Goal: Task Accomplishment & Management: Use online tool/utility

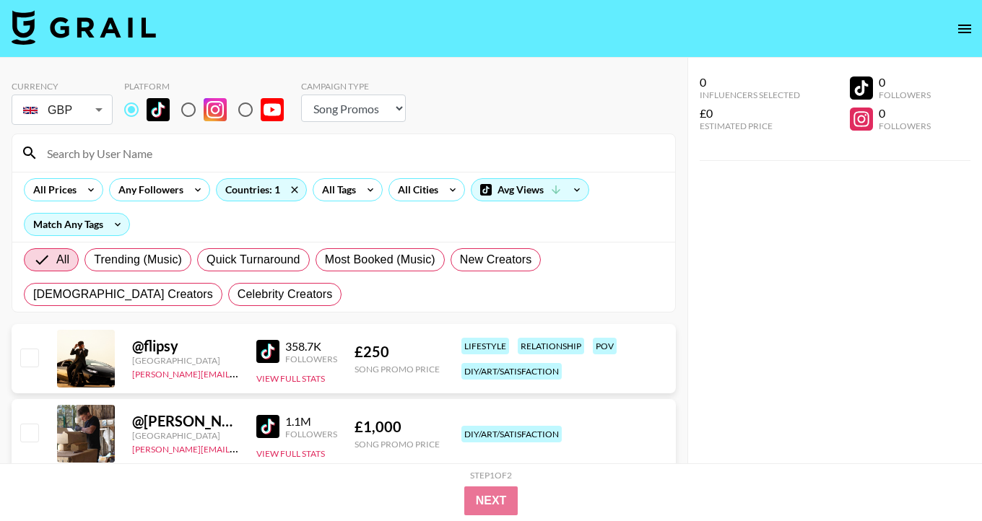
select select "Song"
click at [83, 184] on icon at bounding box center [90, 190] width 23 height 22
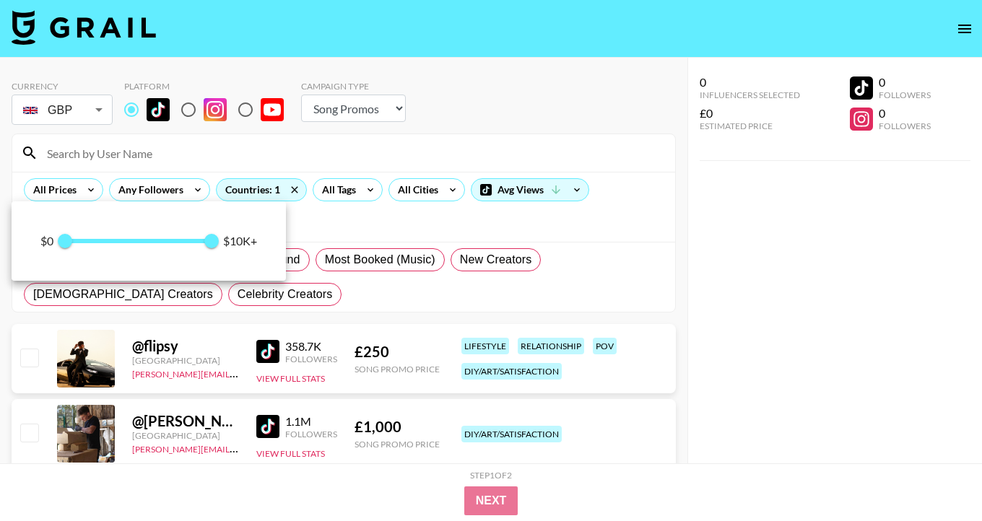
click at [412, 107] on div at bounding box center [491, 260] width 982 height 521
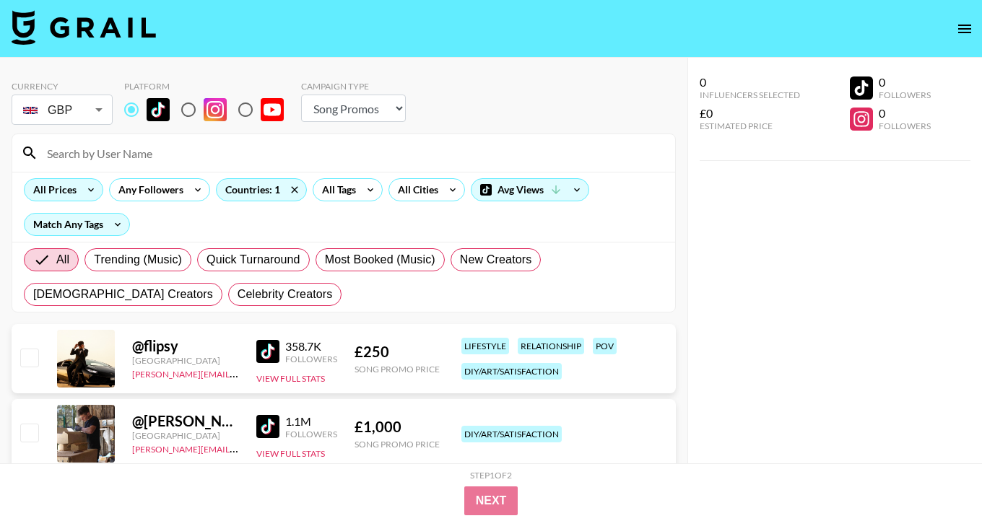
click at [84, 194] on icon at bounding box center [90, 190] width 23 height 22
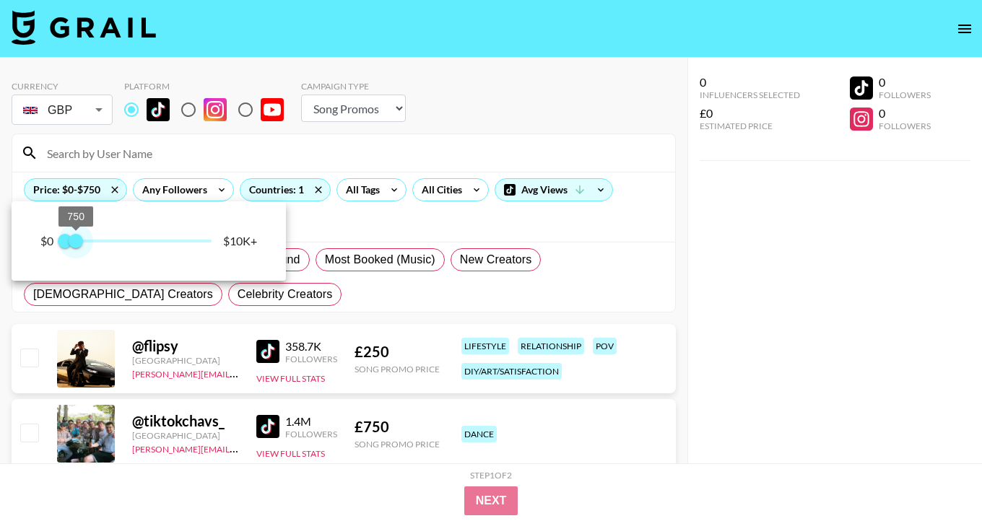
type input "1000"
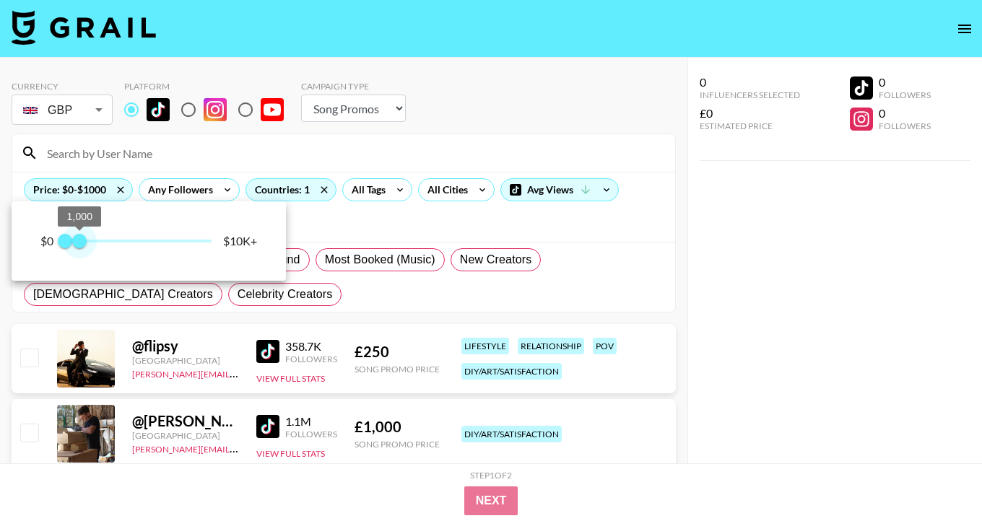
drag, startPoint x: 214, startPoint y: 243, endPoint x: 79, endPoint y: 240, distance: 134.3
click at [79, 240] on span "1,000" at bounding box center [79, 241] width 14 height 14
click at [433, 226] on div at bounding box center [491, 260] width 982 height 521
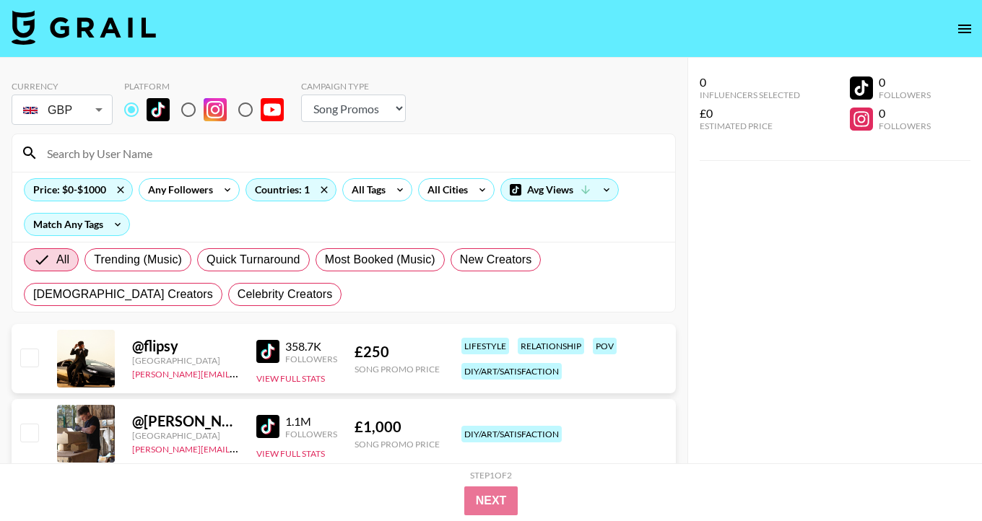
click at [493, 118] on div "Currency GBP GBP ​ Platform Campaign Type Choose Type... Song Promos Brand Prom…" at bounding box center [344, 104] width 664 height 47
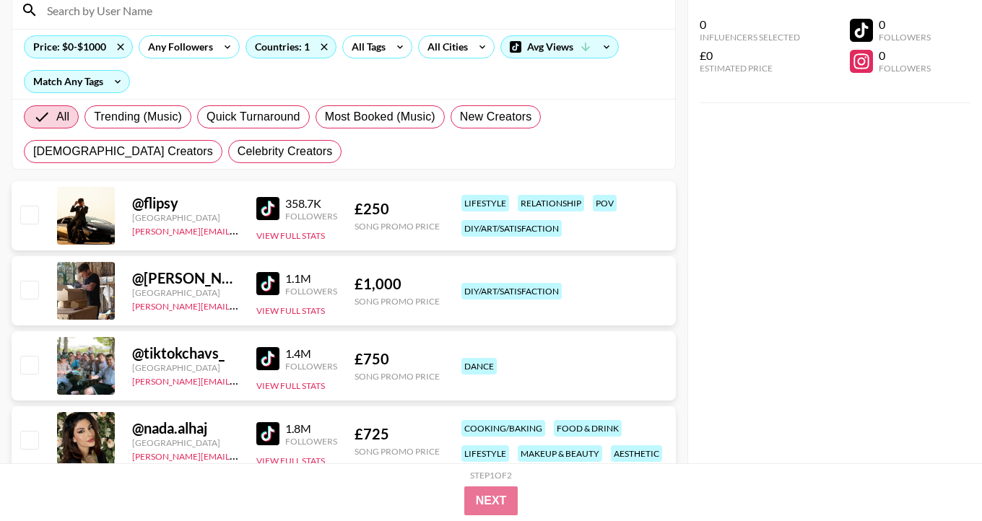
scroll to position [116, 0]
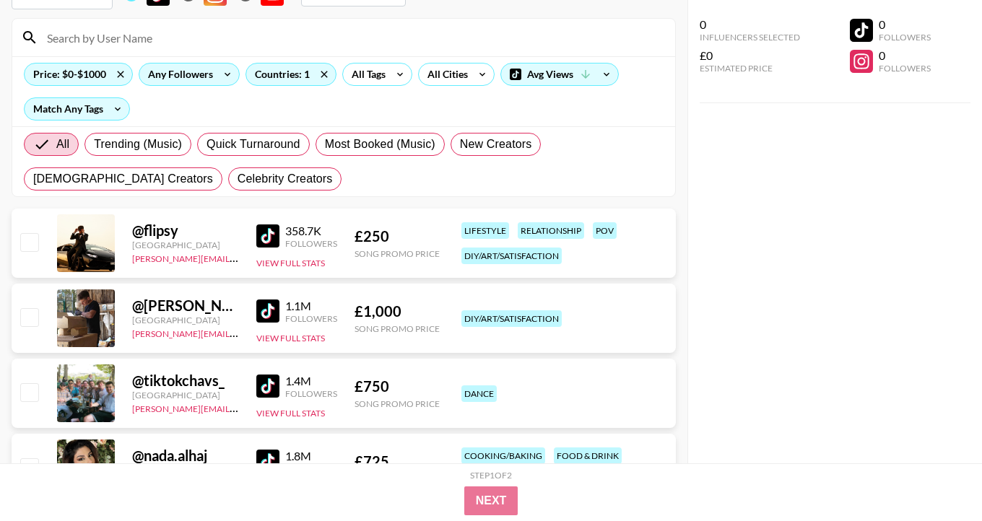
click at [214, 80] on div "Any Followers" at bounding box center [189, 74] width 101 height 23
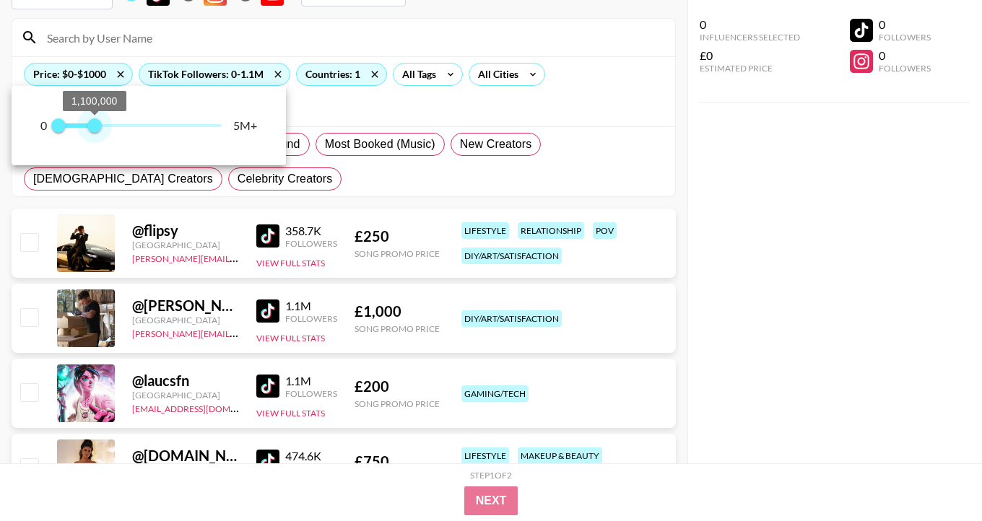
type input "1000000"
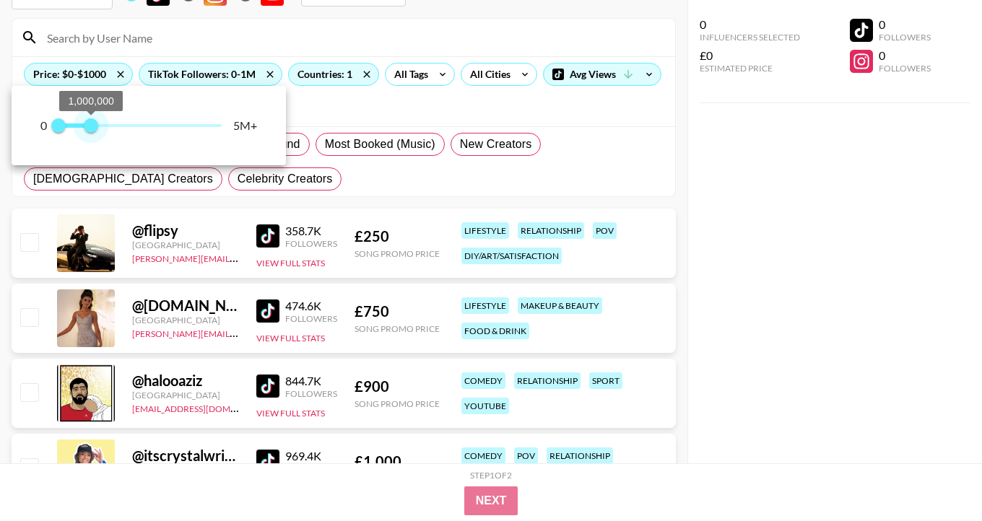
drag, startPoint x: 225, startPoint y: 129, endPoint x: 91, endPoint y: 128, distance: 133.6
click at [91, 128] on span "1,000,000" at bounding box center [91, 125] width 14 height 14
click at [421, 92] on div at bounding box center [491, 260] width 982 height 521
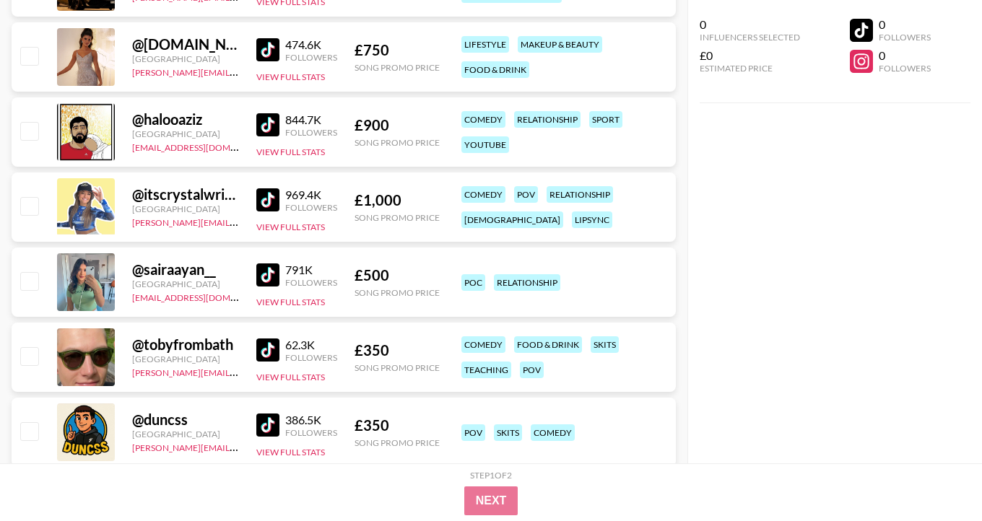
scroll to position [404, 0]
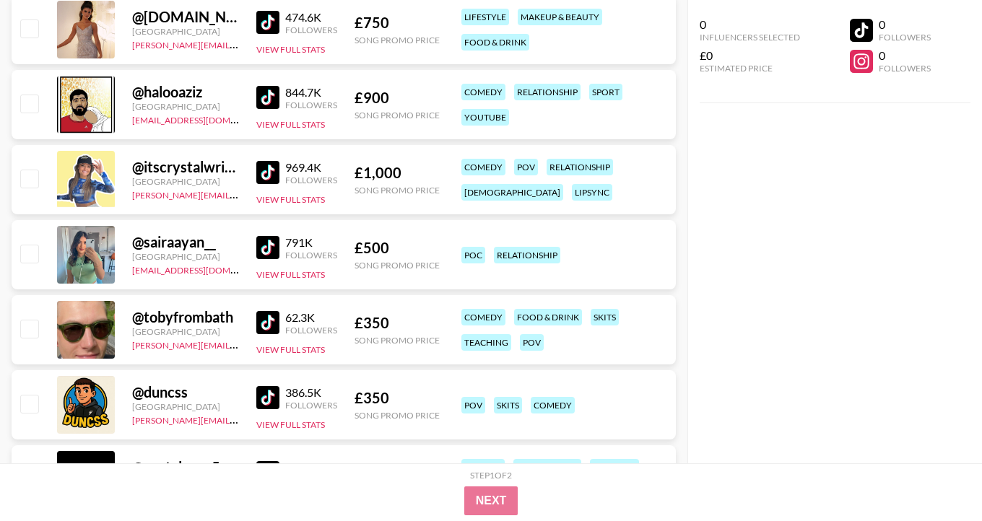
click at [264, 163] on img at bounding box center [267, 172] width 23 height 23
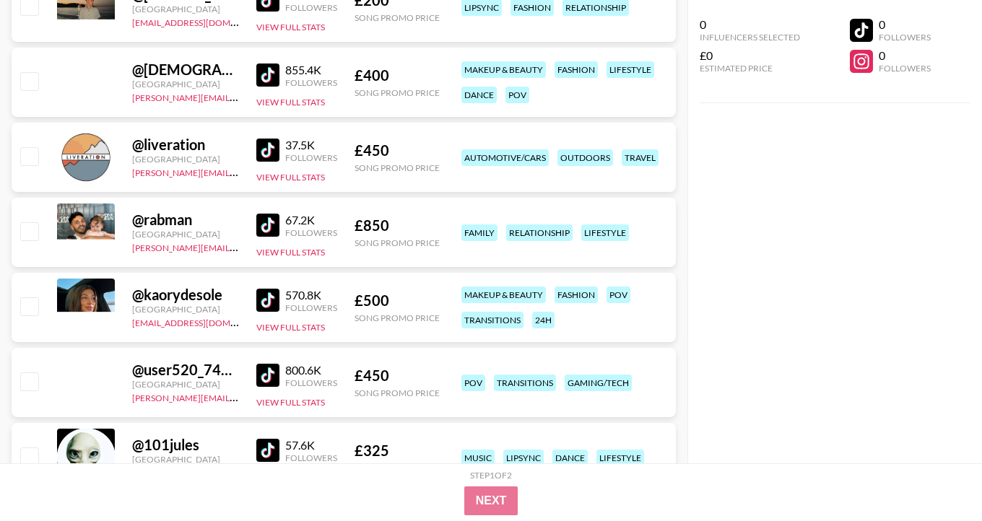
scroll to position [12883, 0]
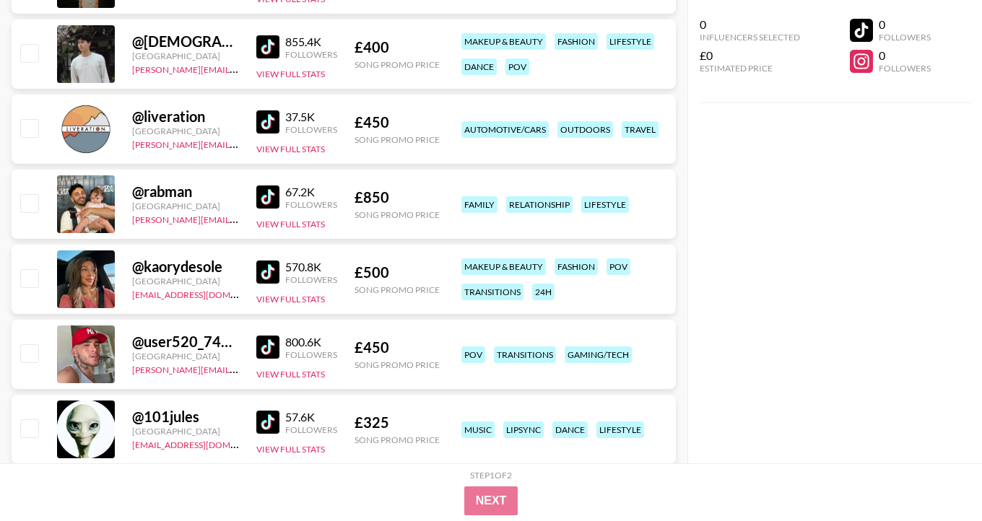
click at [268, 48] on img at bounding box center [267, 46] width 23 height 23
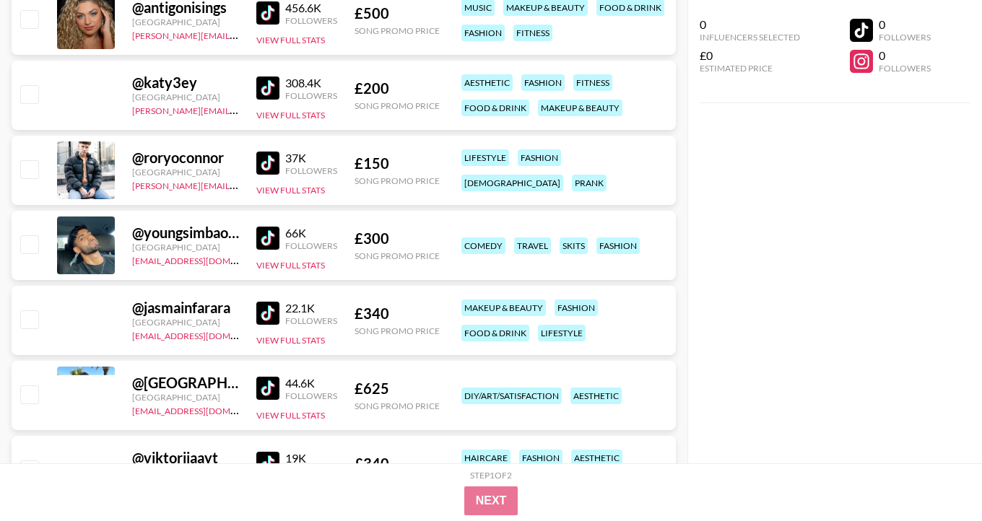
scroll to position [20971, 0]
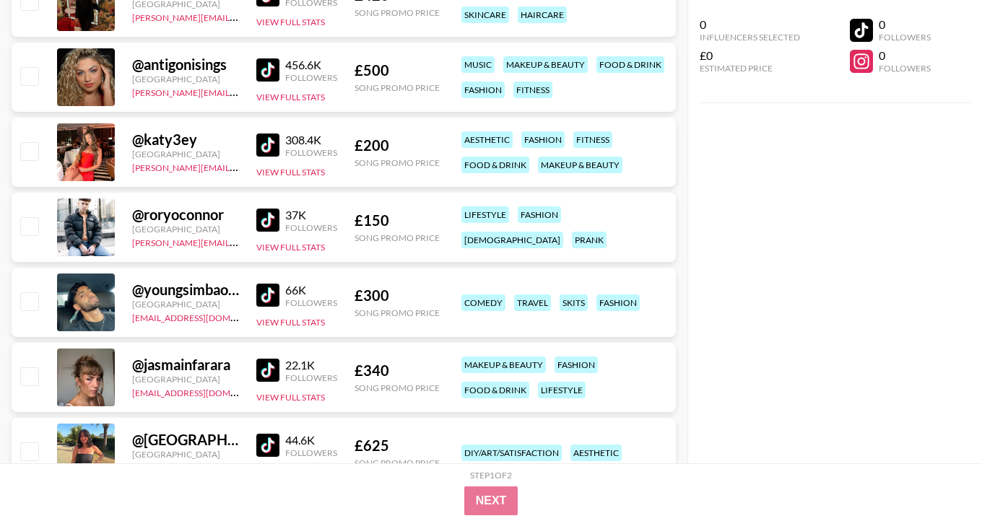
click at [269, 139] on img at bounding box center [267, 145] width 23 height 23
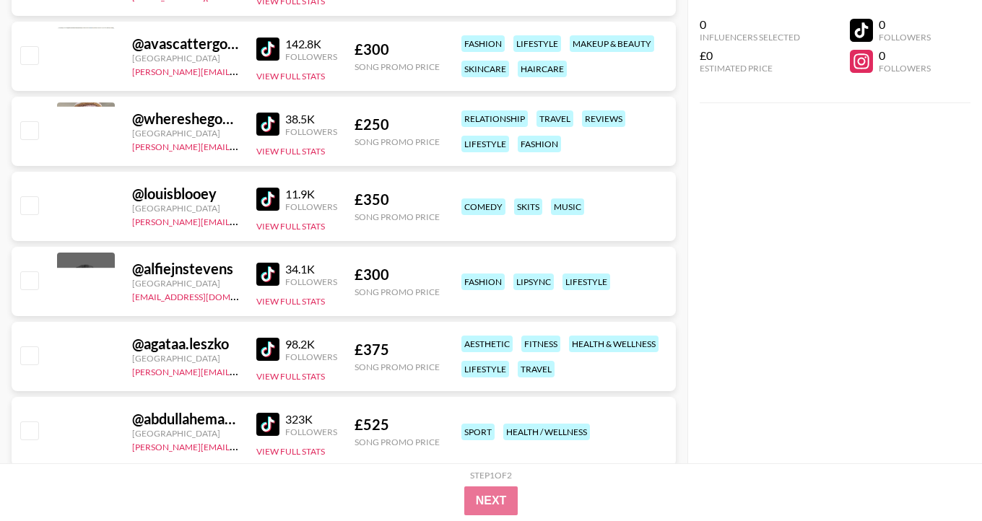
scroll to position [25130, 0]
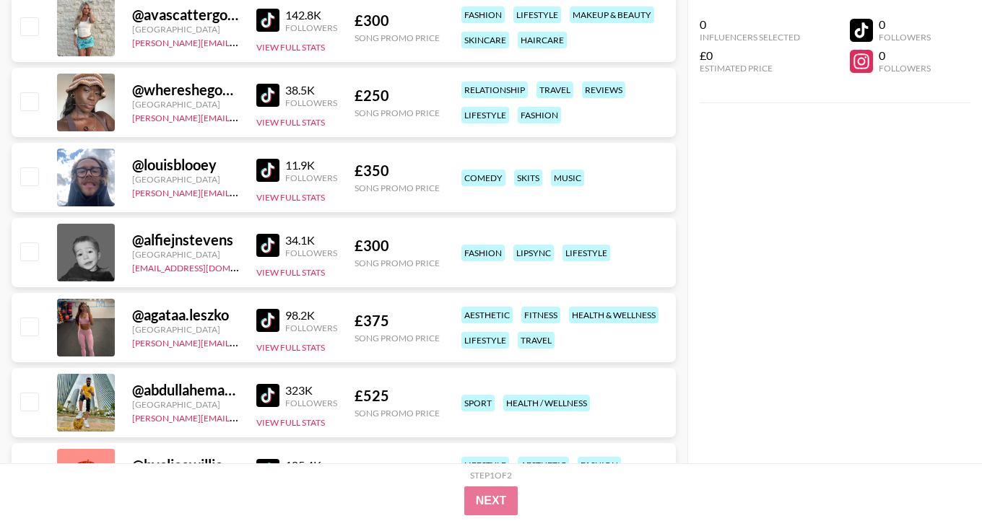
click at [869, 191] on div "0 Influencers Selected £0 Estimated Price 0 Followers 0 Followers" at bounding box center [834, 232] width 295 height 464
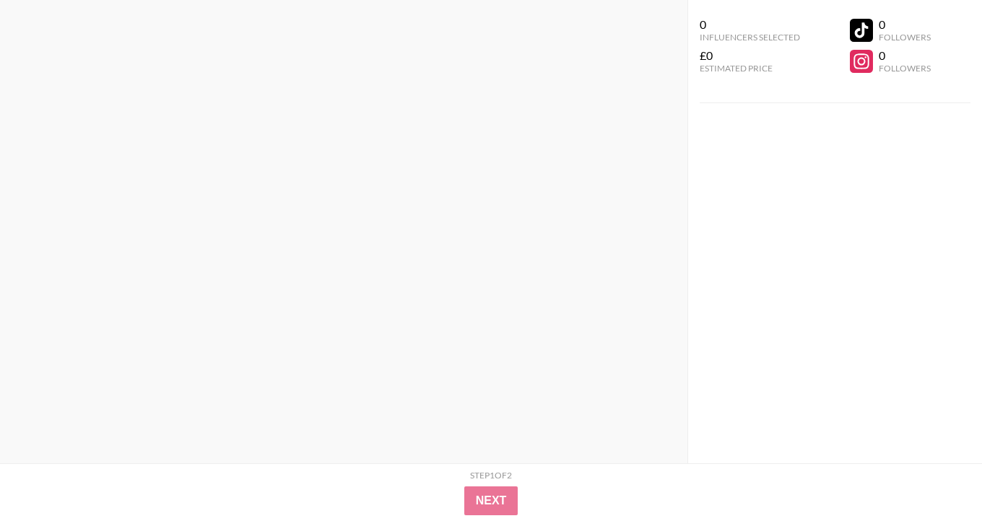
scroll to position [0, 0]
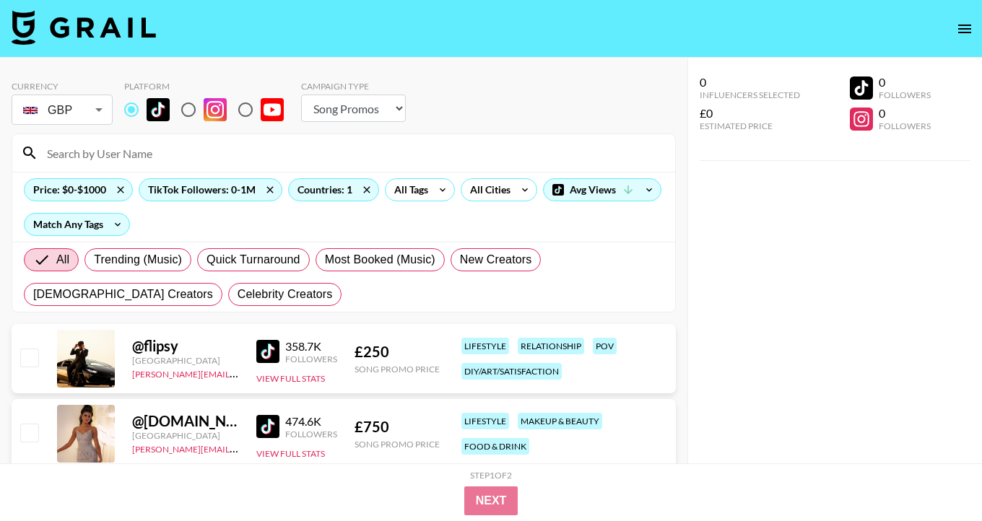
click at [212, 142] on input at bounding box center [352, 153] width 628 height 23
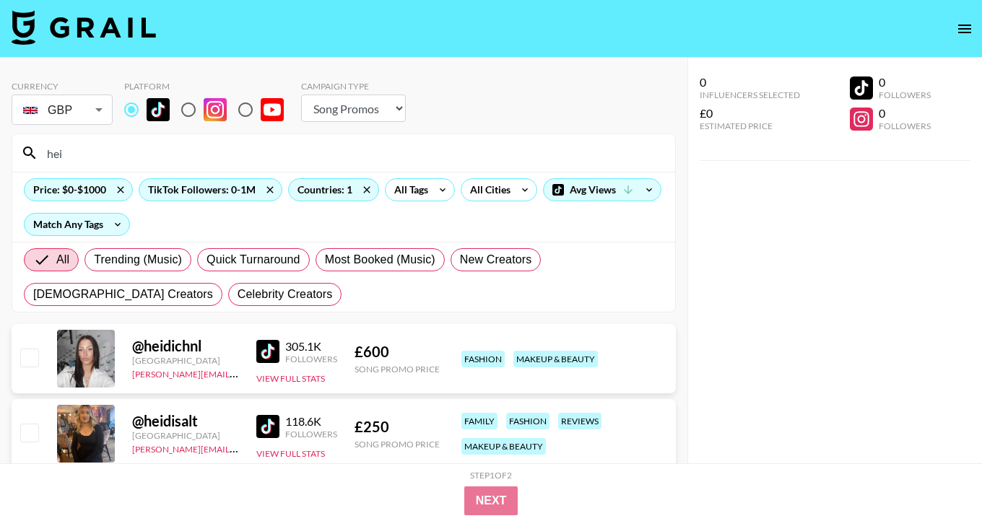
type input "hei"
click at [270, 355] on img at bounding box center [267, 351] width 23 height 23
drag, startPoint x: 95, startPoint y: 148, endPoint x: 32, endPoint y: 147, distance: 62.8
click at [32, 147] on div "hei" at bounding box center [343, 153] width 663 height 38
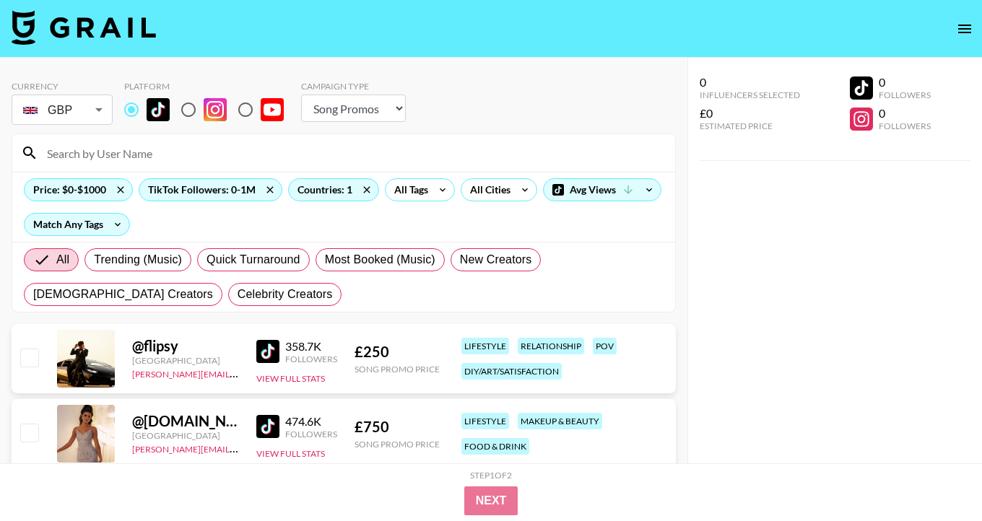
click at [715, 260] on div "0 Influencers Selected £0 Estimated Price 0 Followers 0 Followers" at bounding box center [834, 290] width 295 height 464
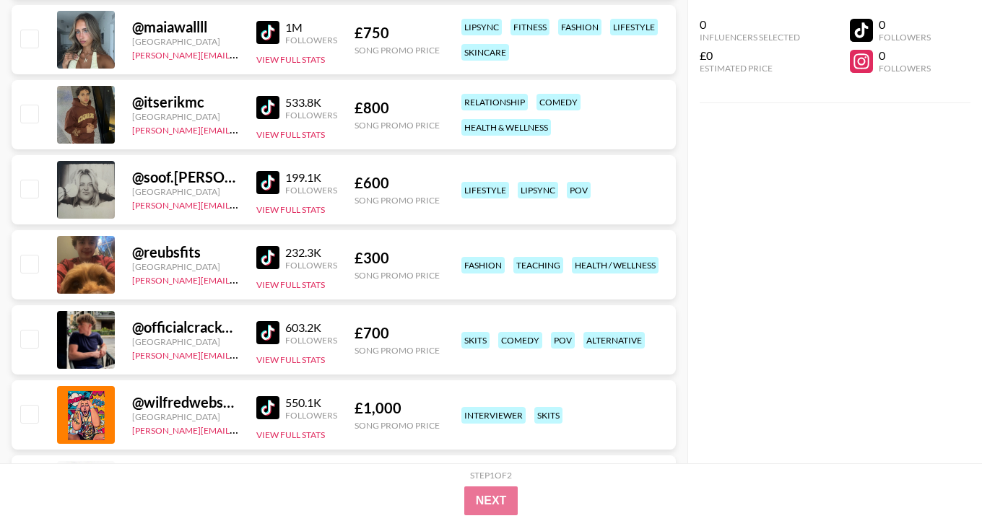
scroll to position [2282, 0]
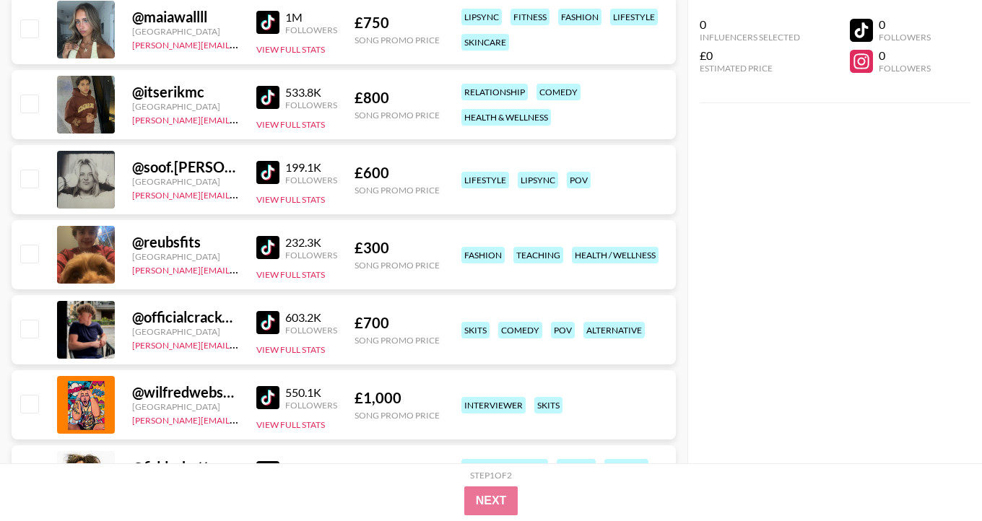
click at [260, 25] on img at bounding box center [267, 22] width 23 height 23
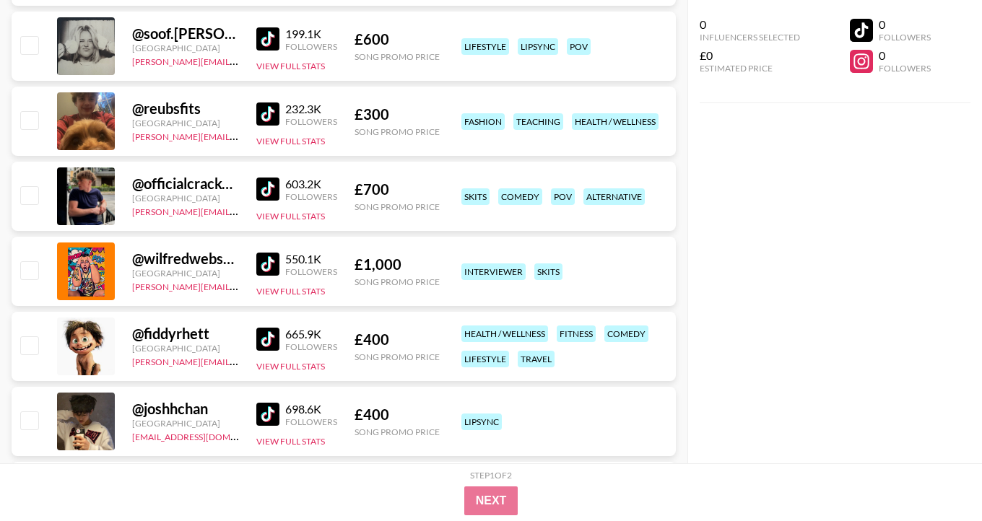
scroll to position [2426, 0]
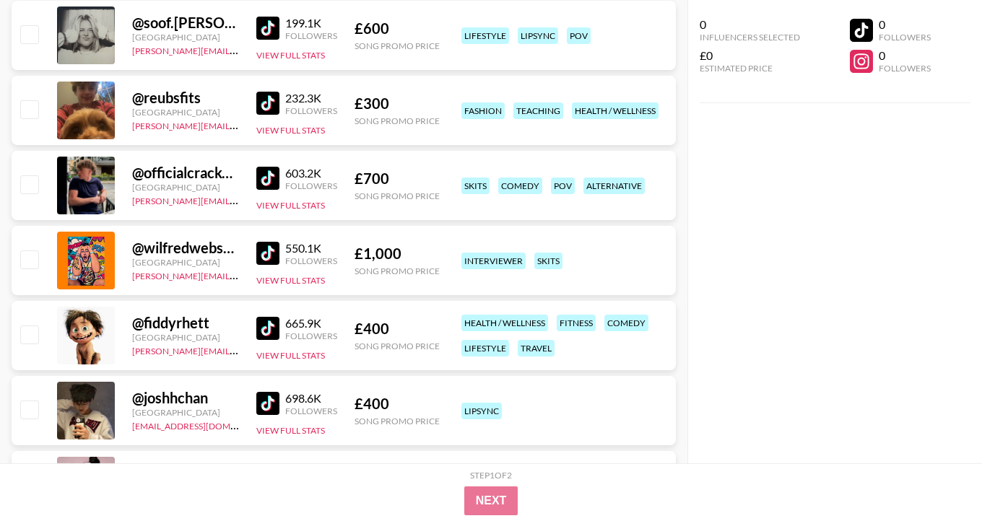
click at [269, 30] on img at bounding box center [267, 28] width 23 height 23
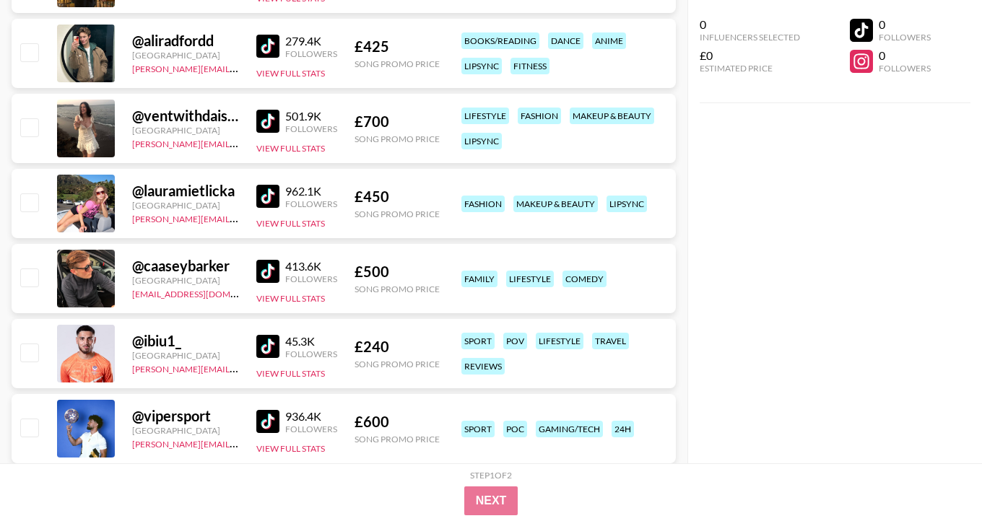
scroll to position [4708, 0]
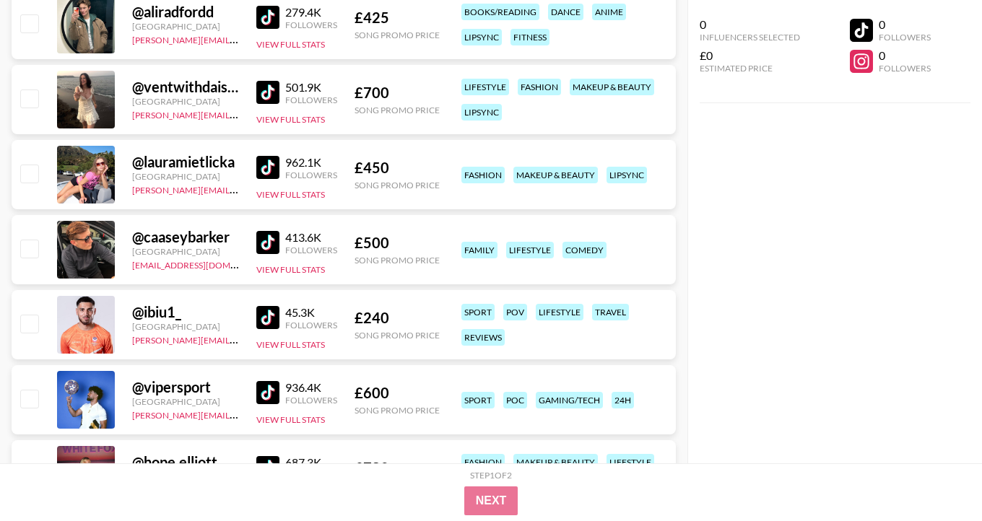
click at [255, 92] on div "@ ventwithdaisy2 [GEOGRAPHIC_DATA] [PERSON_NAME][EMAIL_ADDRESS][DOMAIN_NAME] 50…" at bounding box center [344, 99] width 664 height 69
click at [265, 92] on img at bounding box center [267, 92] width 23 height 23
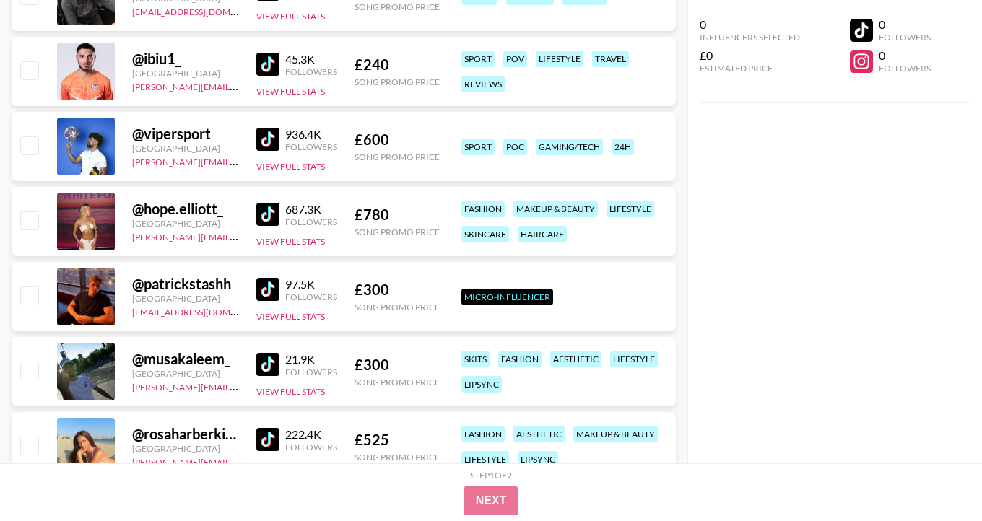
scroll to position [4968, 0]
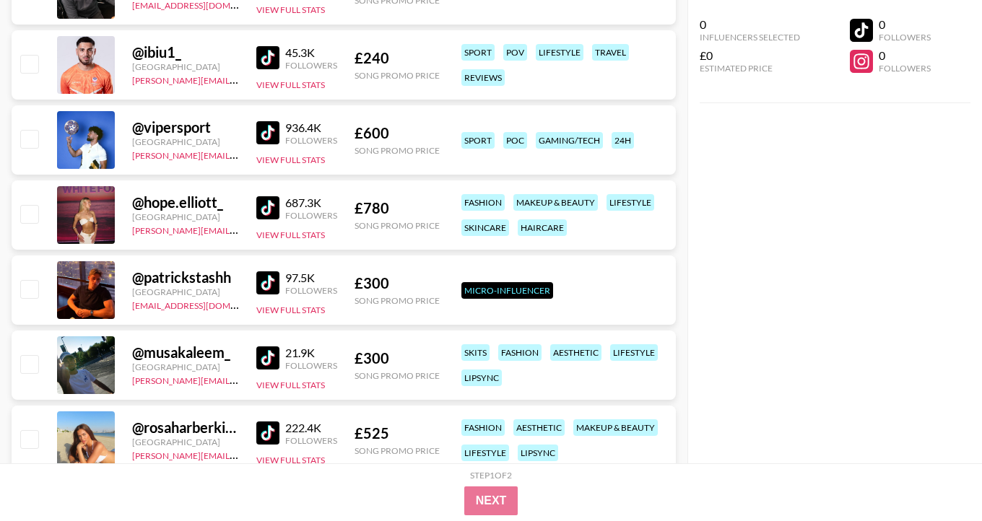
click at [270, 204] on img at bounding box center [267, 207] width 23 height 23
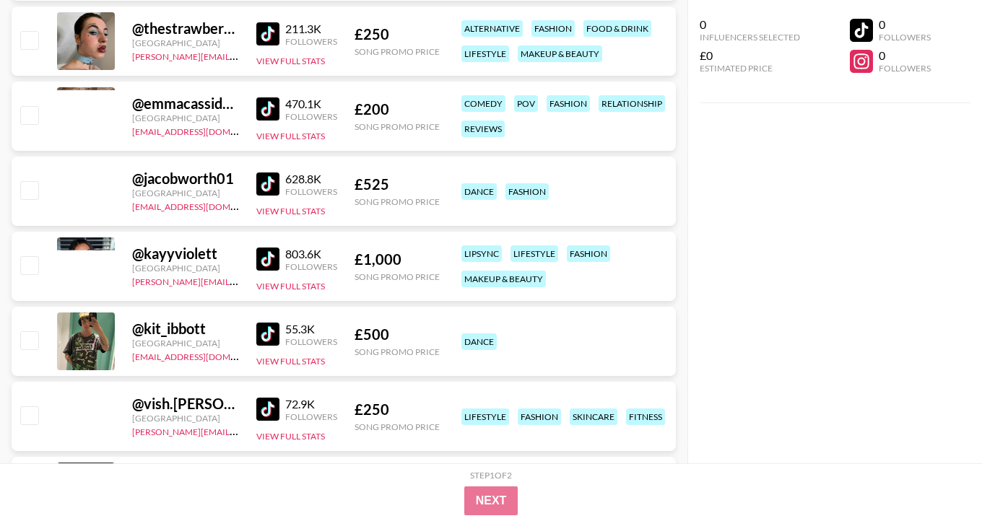
scroll to position [8406, 0]
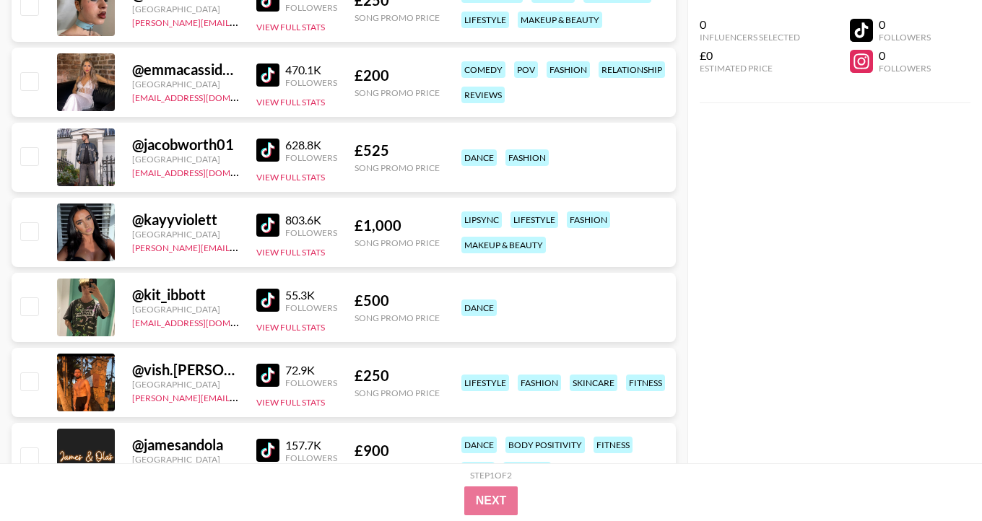
click at [271, 225] on img at bounding box center [267, 225] width 23 height 23
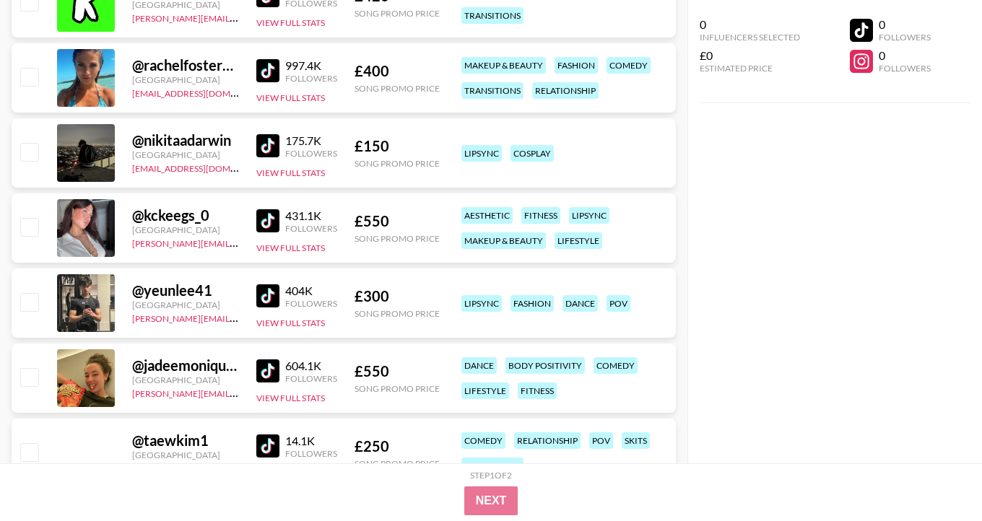
scroll to position [9705, 0]
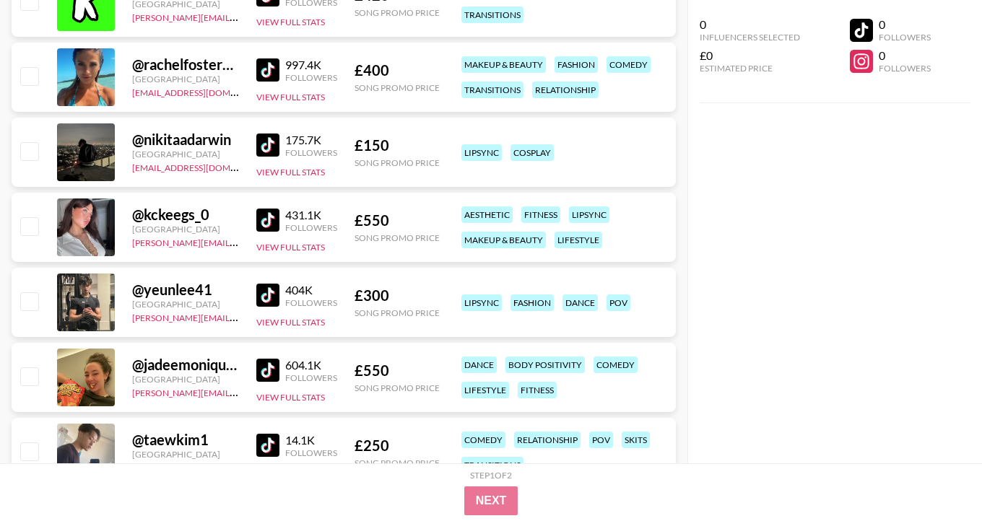
click at [266, 222] on img at bounding box center [267, 220] width 23 height 23
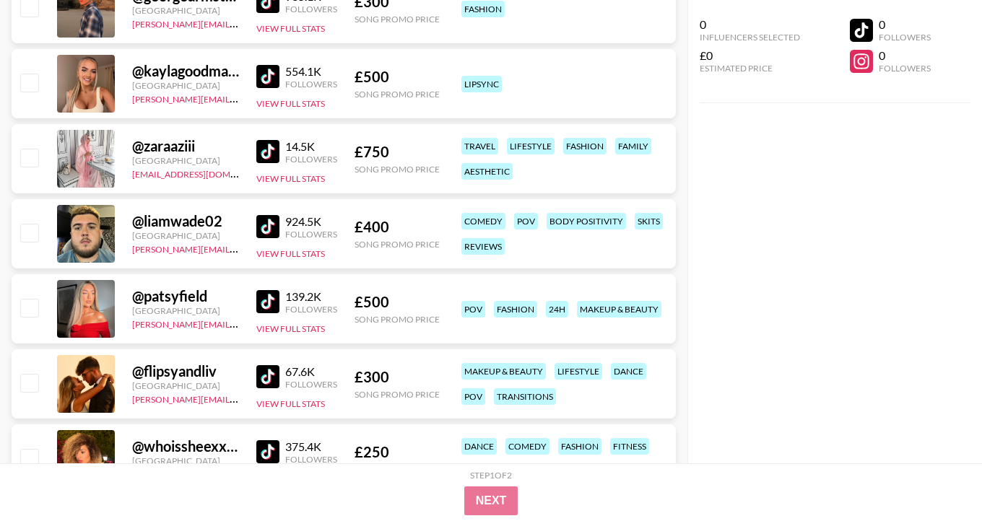
scroll to position [10225, 0]
click at [278, 72] on img at bounding box center [267, 75] width 23 height 23
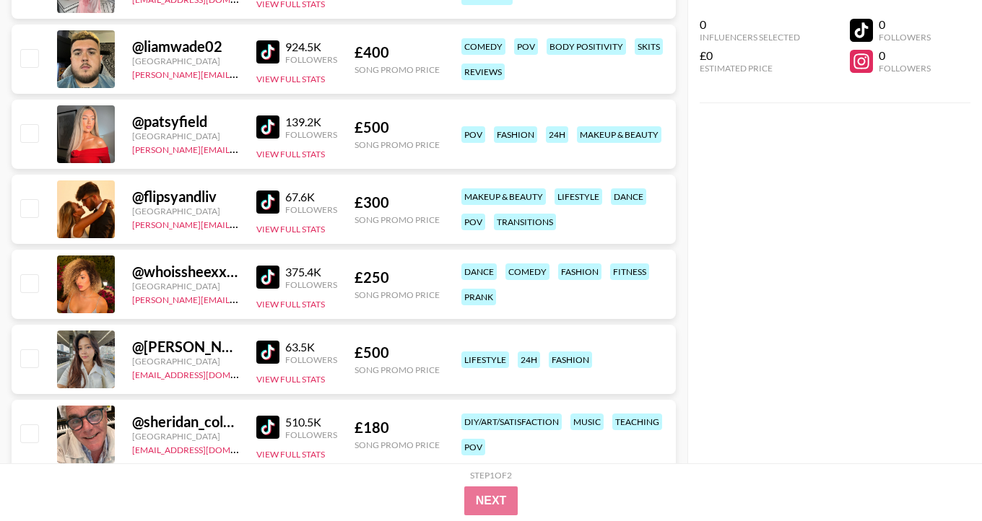
scroll to position [10456, 0]
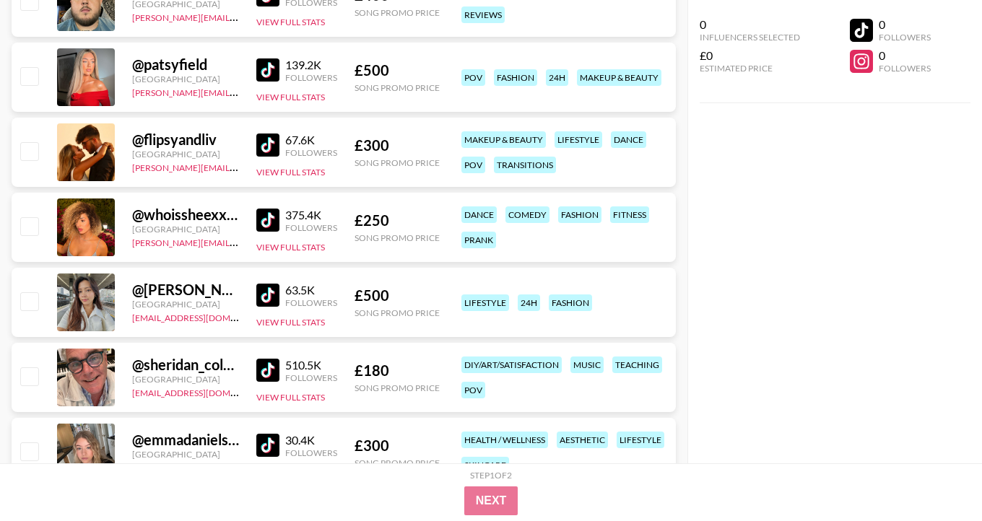
click at [256, 223] on img at bounding box center [267, 220] width 23 height 23
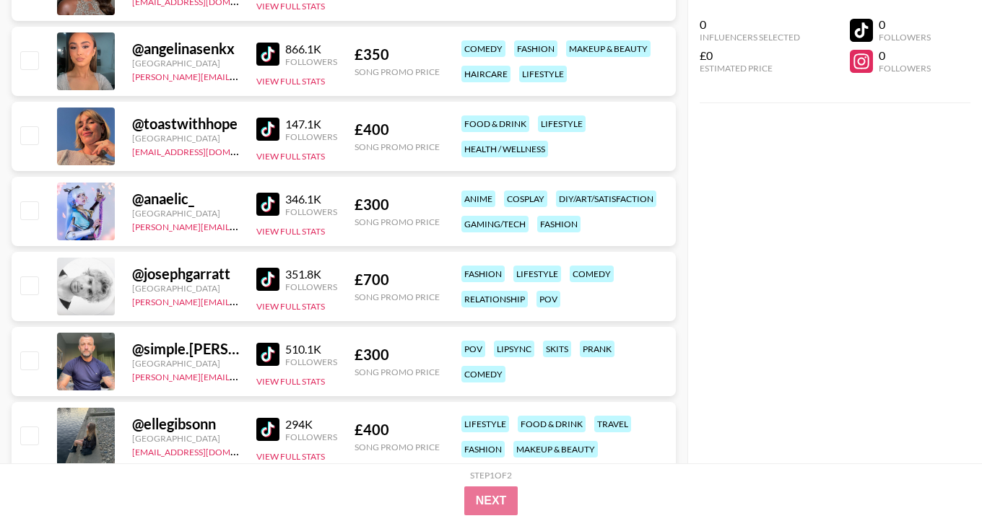
scroll to position [11063, 0]
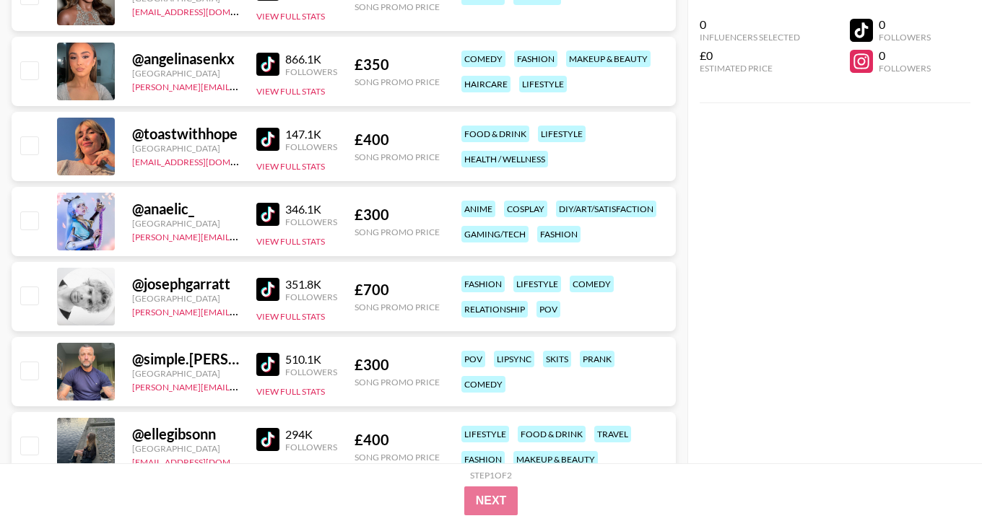
click at [259, 61] on img at bounding box center [267, 64] width 23 height 23
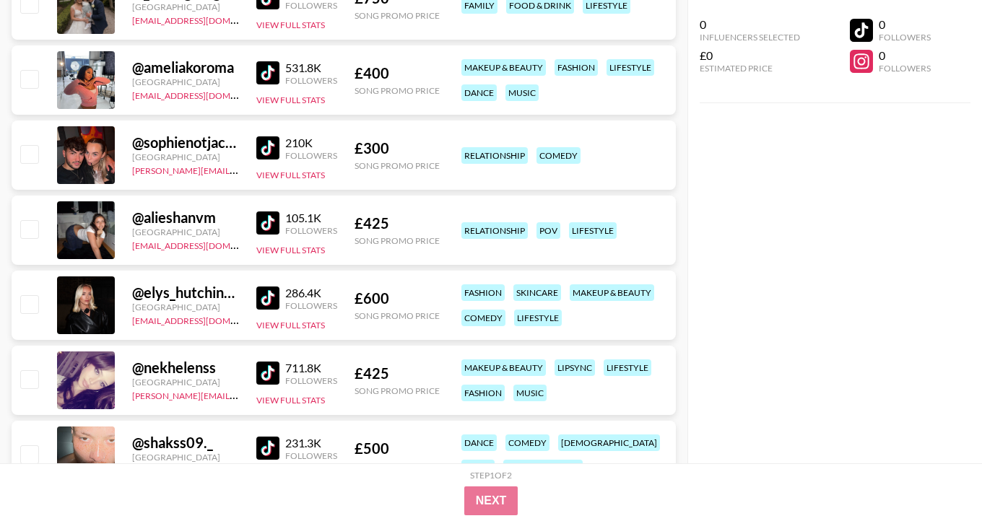
scroll to position [11958, 0]
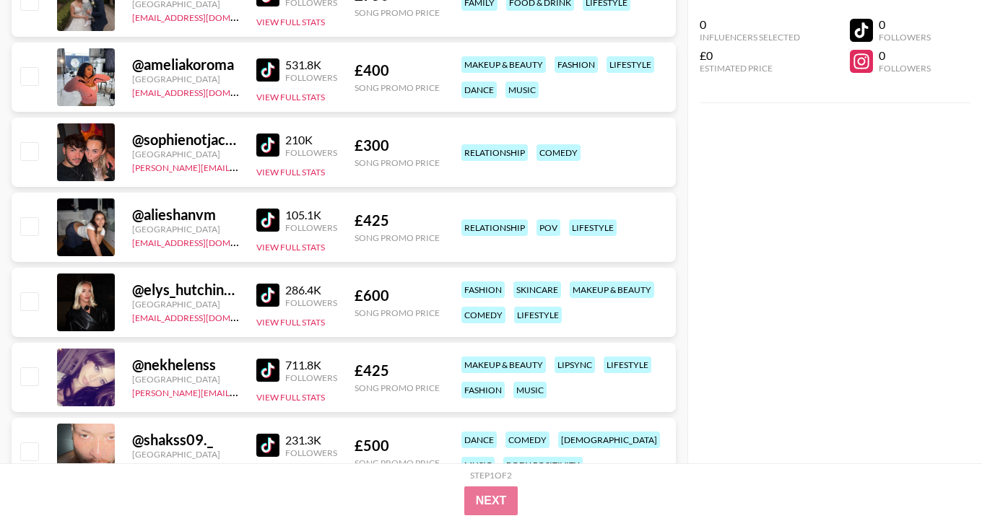
click at [267, 222] on img at bounding box center [267, 220] width 23 height 23
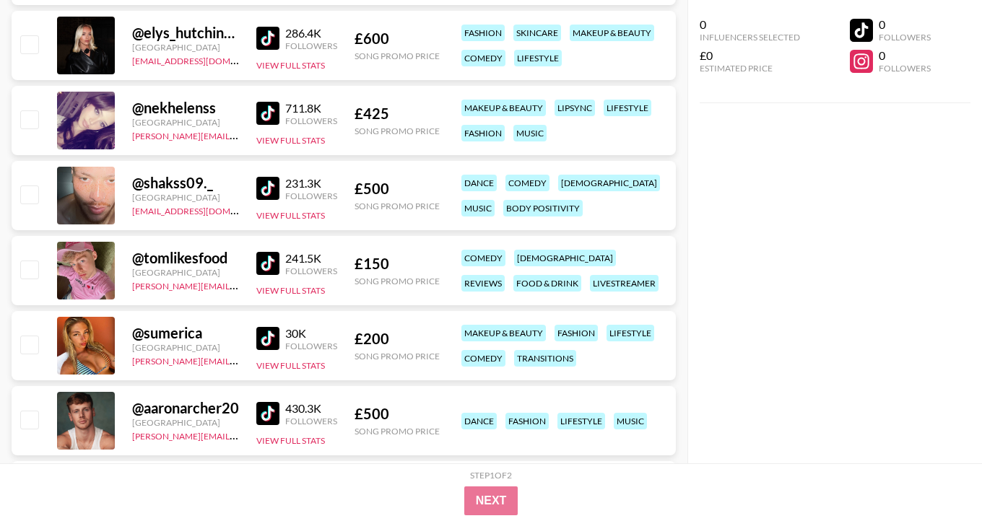
scroll to position [12218, 0]
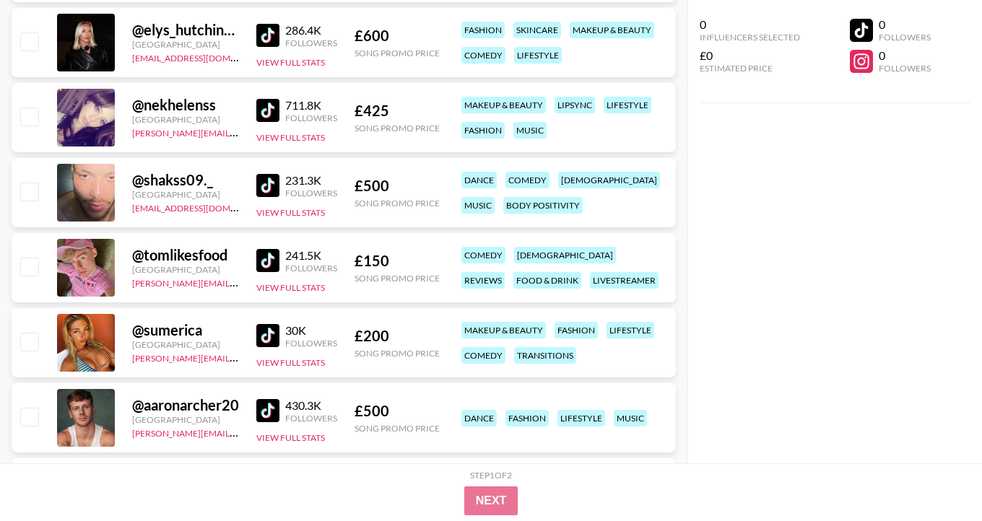
click at [267, 113] on img at bounding box center [267, 110] width 23 height 23
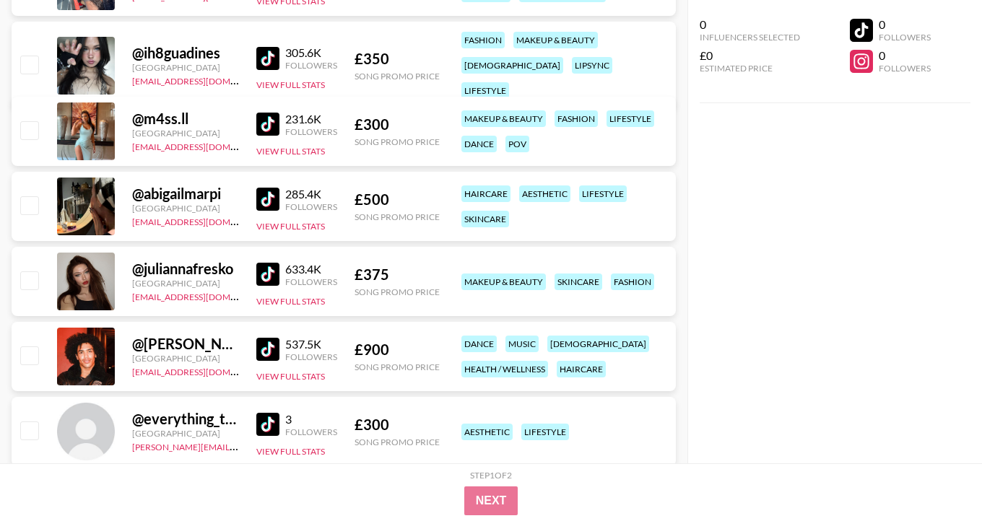
scroll to position [14760, 0]
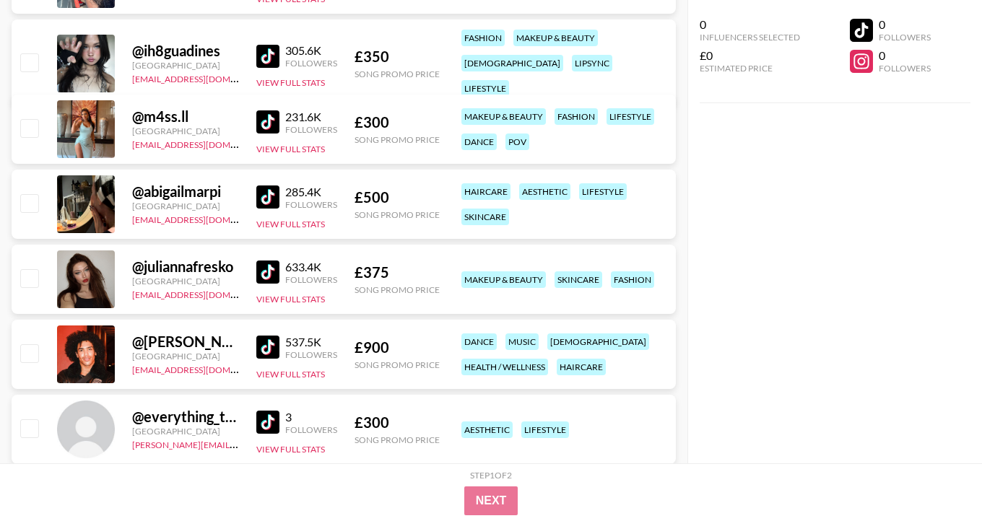
click at [264, 122] on img at bounding box center [267, 121] width 23 height 23
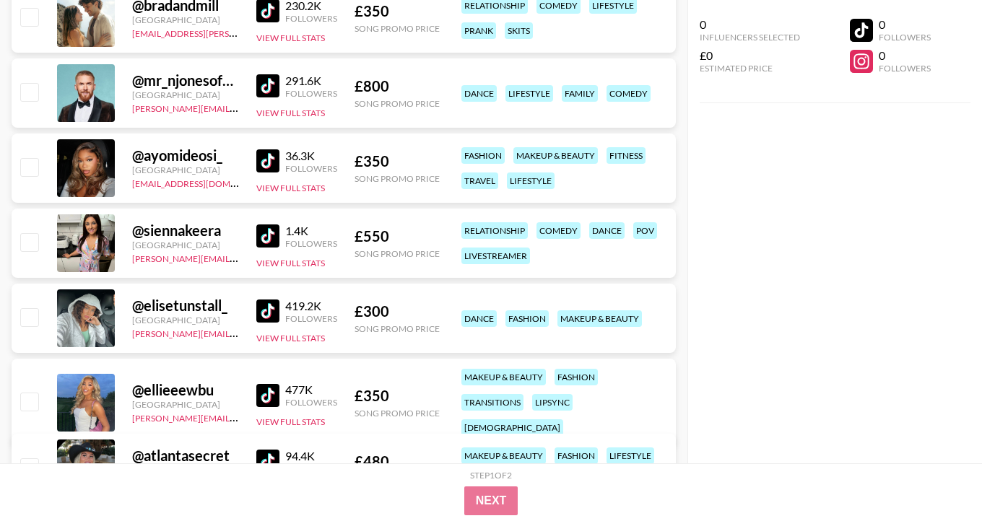
scroll to position [19093, 0]
